Goal: Use online tool/utility: Utilize a website feature to perform a specific function

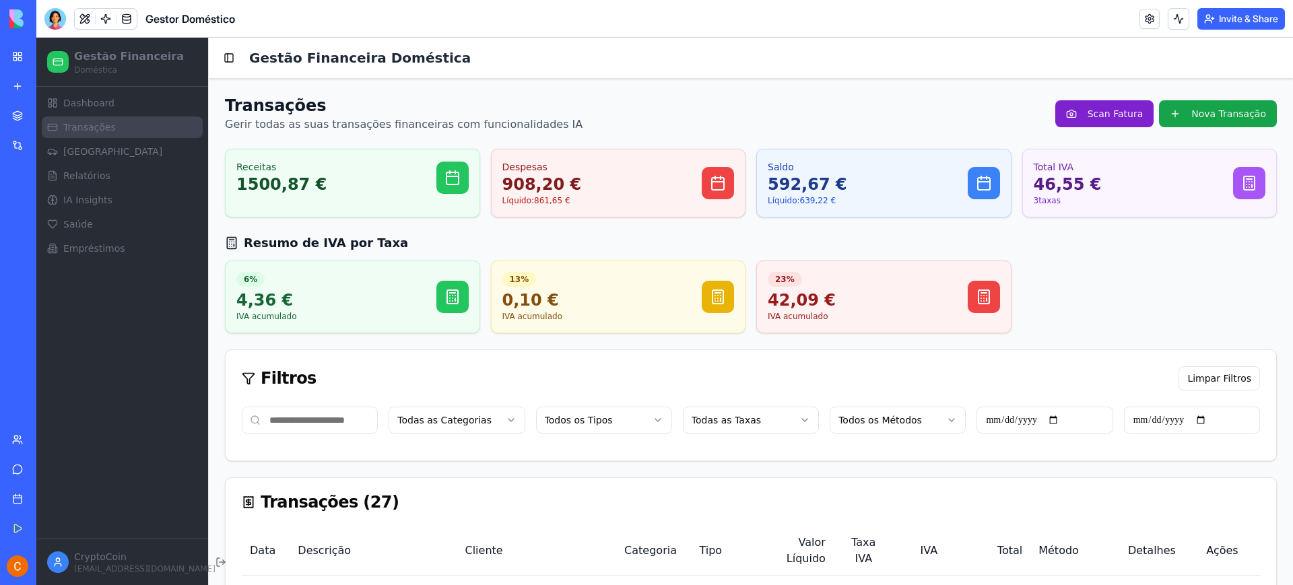
click at [1121, 117] on button "Scan Fatura" at bounding box center [1105, 113] width 99 height 27
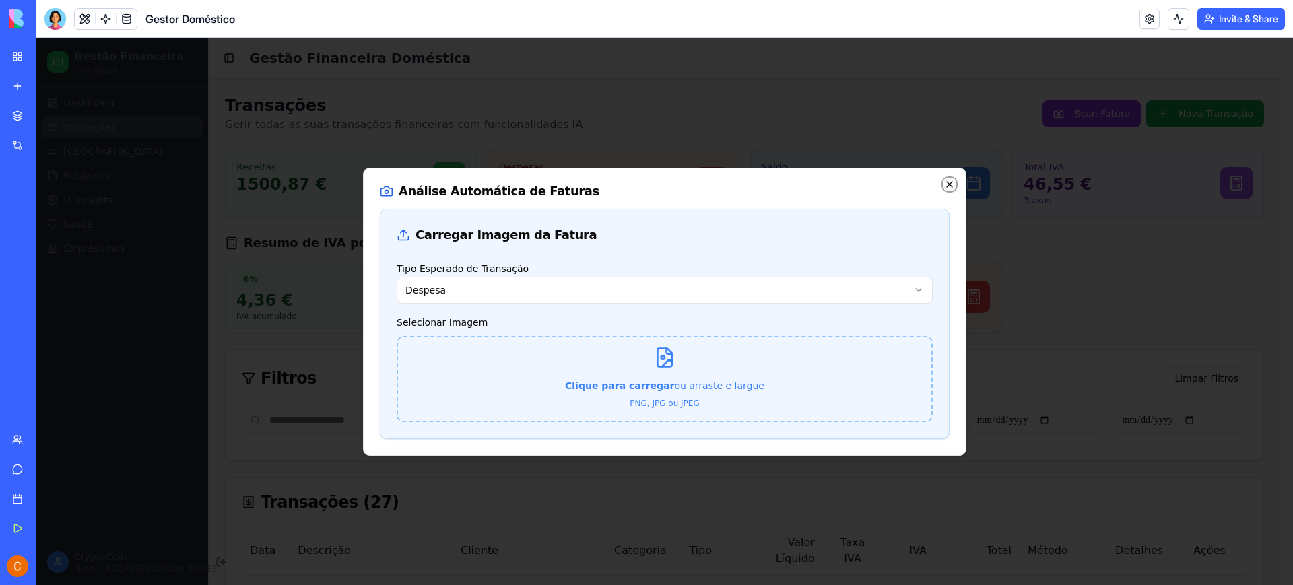
click at [950, 188] on icon "button" at bounding box center [949, 184] width 11 height 11
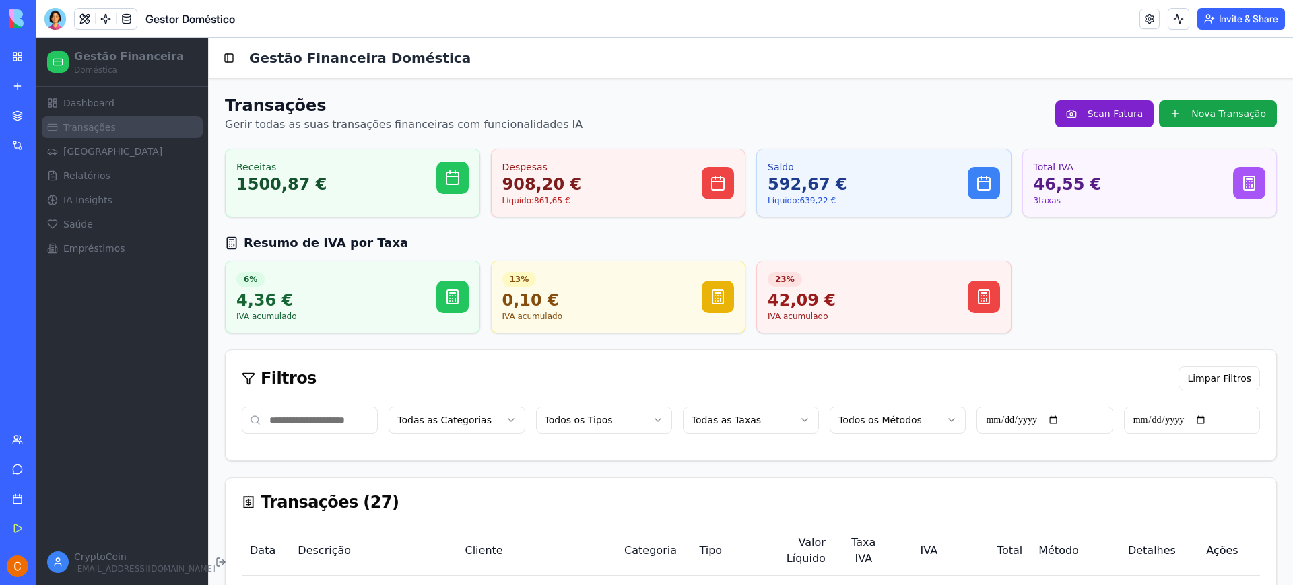
click at [1086, 121] on button "Scan Fatura" at bounding box center [1105, 113] width 99 height 27
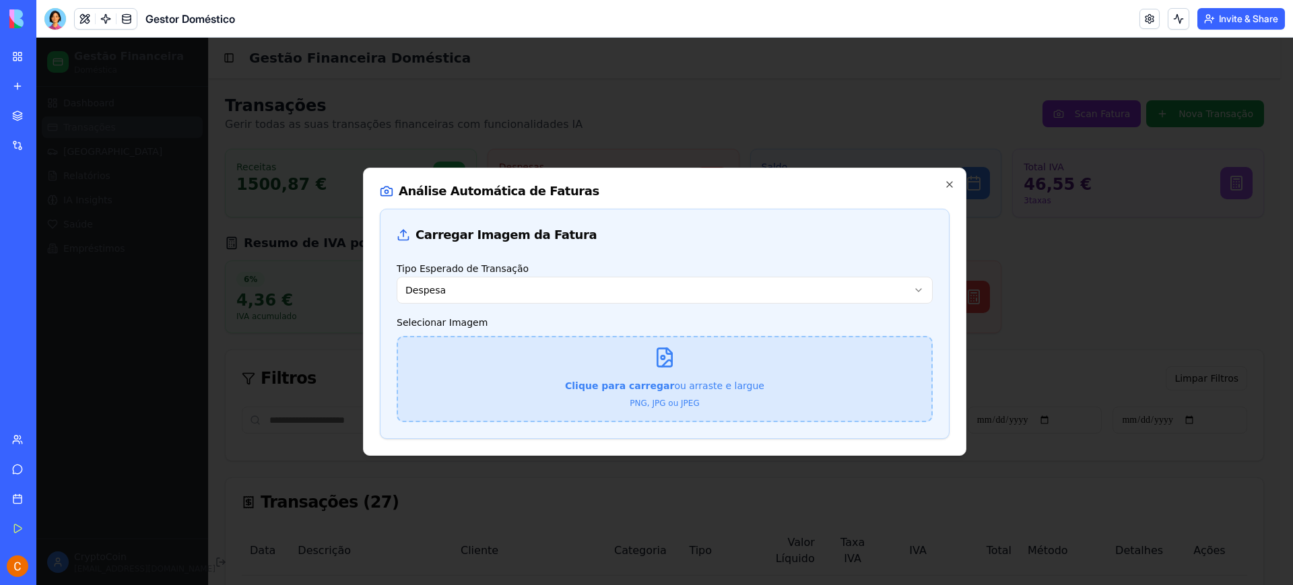
click at [663, 381] on span "Clique para carregar" at bounding box center [619, 386] width 109 height 11
click at [36, 38] on input "Clique para carregar ou arraste e largue PNG, JPG ou JPEG" at bounding box center [36, 38] width 0 height 0
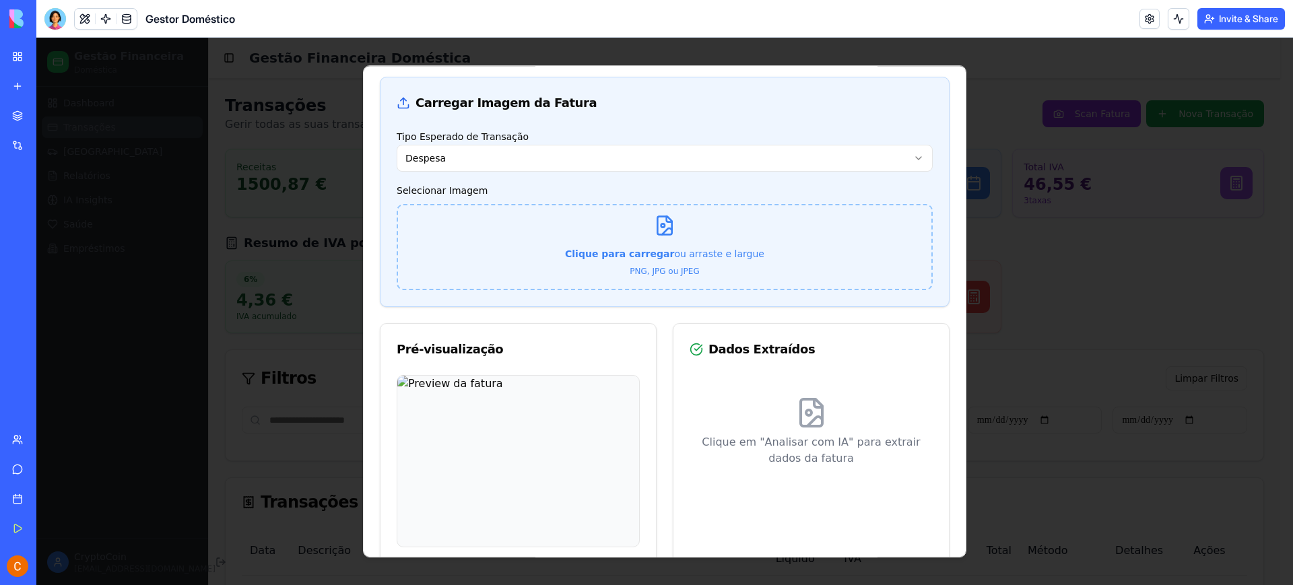
scroll to position [90, 0]
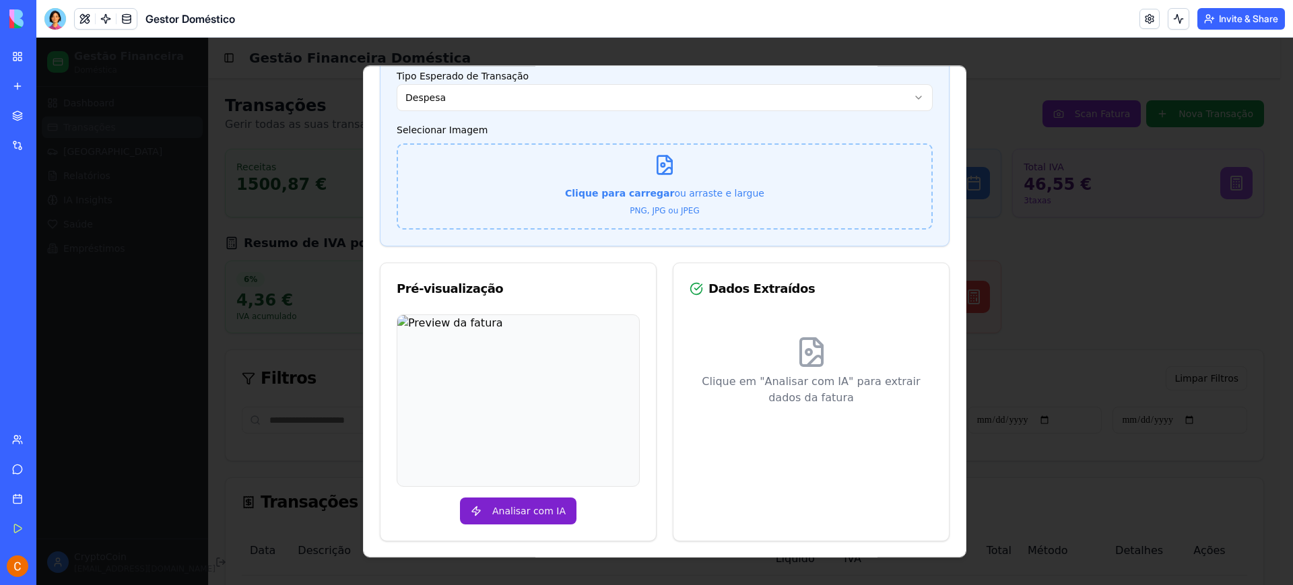
click at [504, 501] on button "Analisar com IA" at bounding box center [518, 511] width 117 height 27
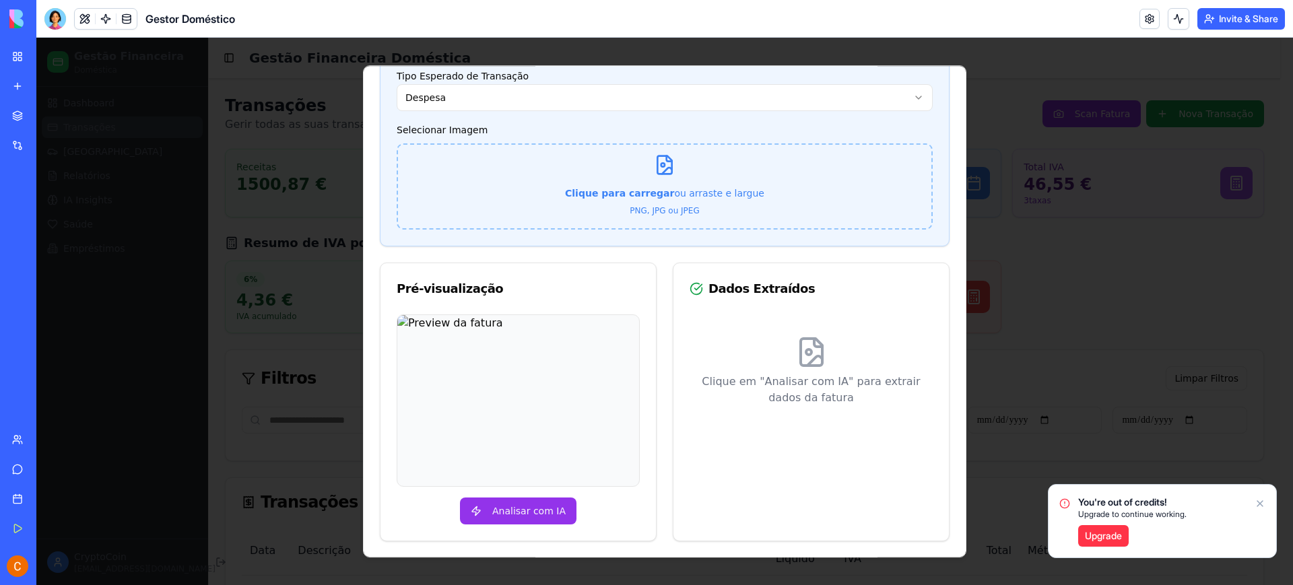
click at [480, 507] on button "Analisar com IA" at bounding box center [518, 511] width 117 height 27
click at [1261, 504] on icon "Notifications alt+T" at bounding box center [1260, 503] width 11 height 11
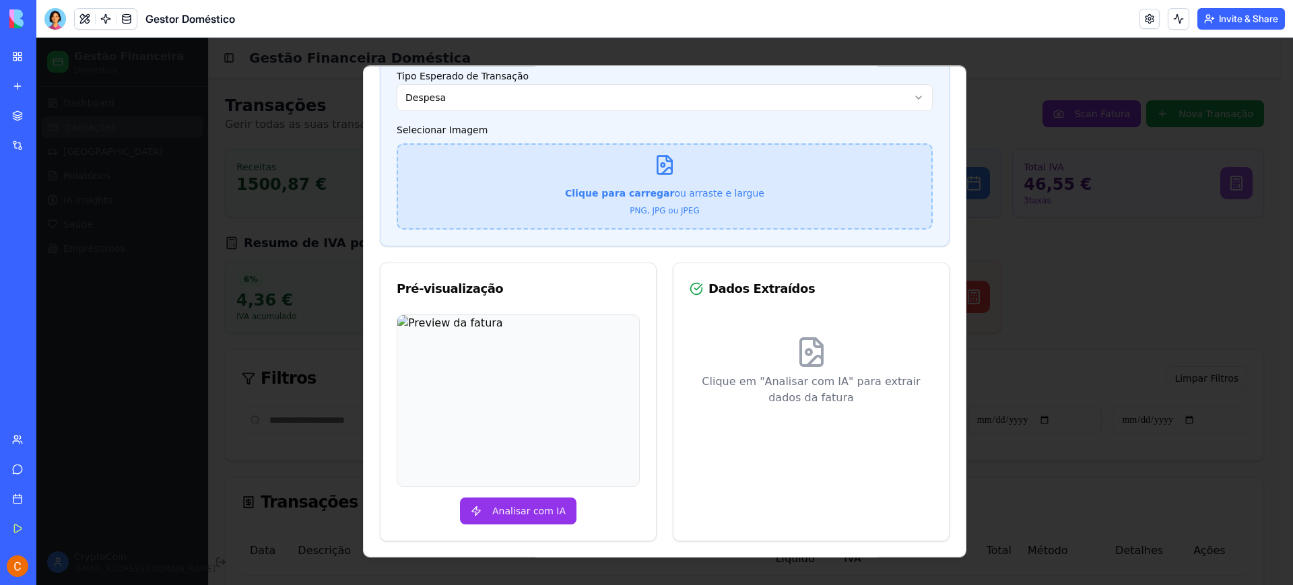
click at [638, 176] on div "Clique para carregar ou arraste e largue PNG, JPG ou JPEG" at bounding box center [664, 187] width 199 height 92
click at [36, 38] on input "Clique para carregar ou arraste e largue PNG, JPG ou JPEG" at bounding box center [36, 38] width 0 height 0
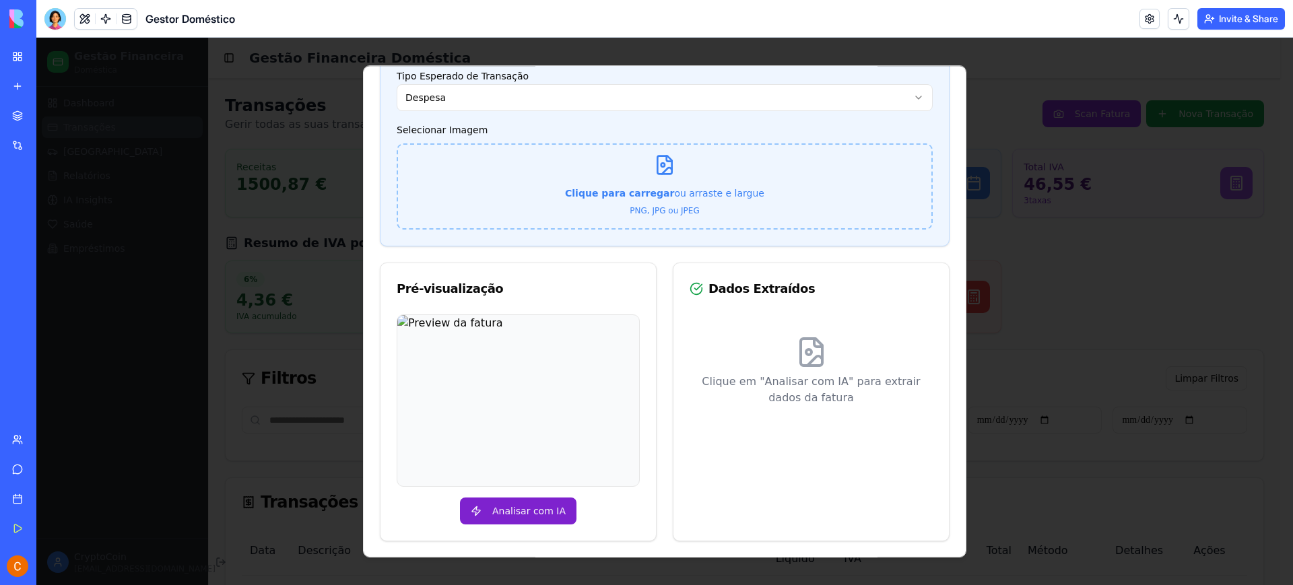
click at [469, 512] on button "Analisar com IA" at bounding box center [518, 511] width 117 height 27
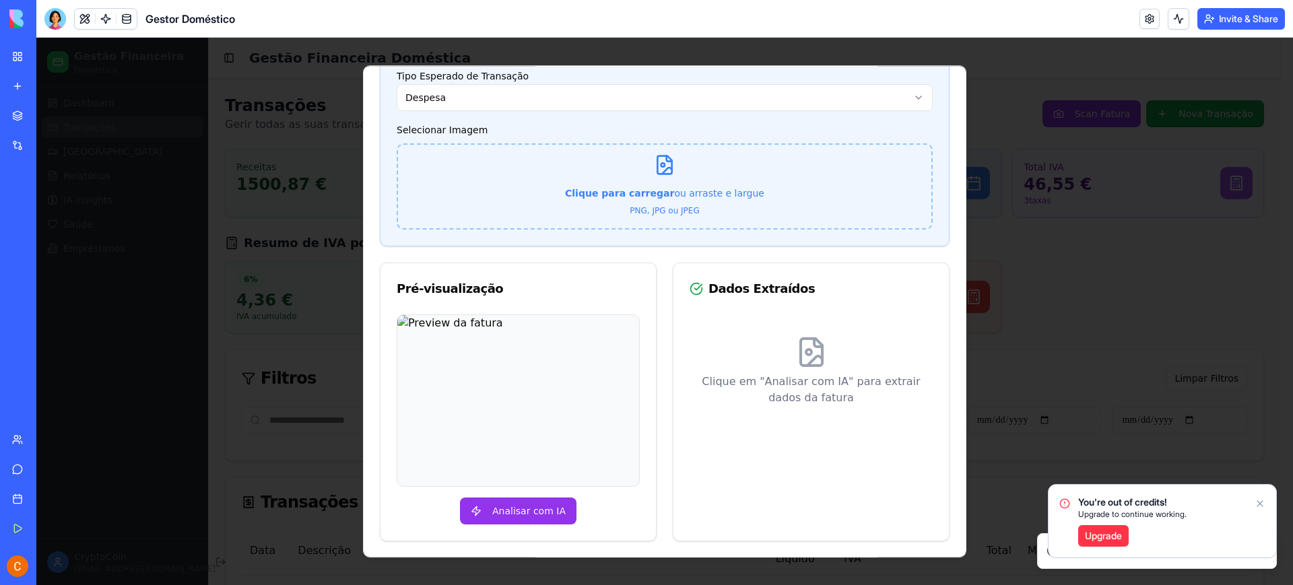
click at [1260, 498] on div "You're out of credits! Upgrade to continue working. Upgrade" at bounding box center [1163, 521] width 228 height 73
click at [1259, 505] on icon "Notifications alt+T" at bounding box center [1260, 503] width 5 height 5
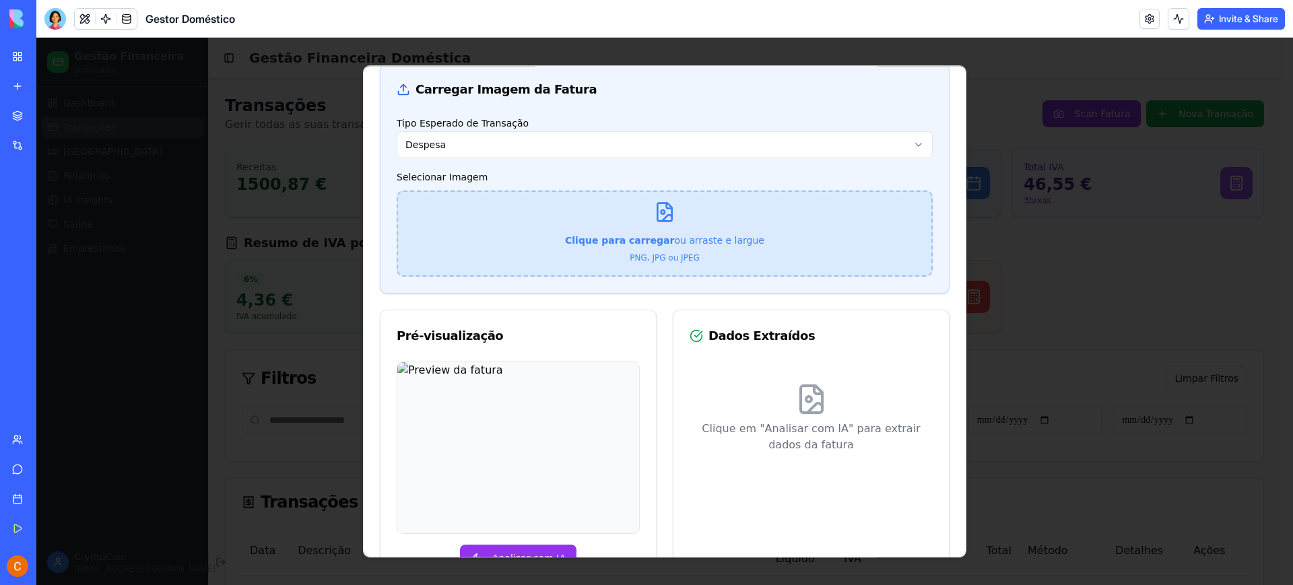
scroll to position [0, 0]
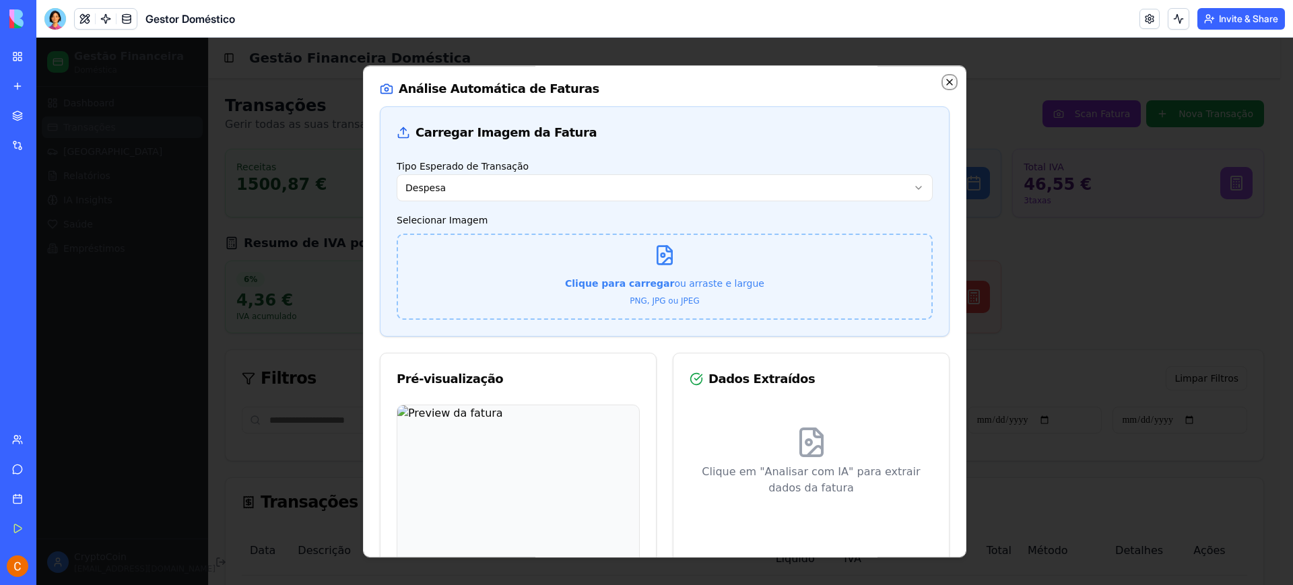
click at [944, 82] on icon "button" at bounding box center [949, 82] width 11 height 11
